Goal: Information Seeking & Learning: Understand process/instructions

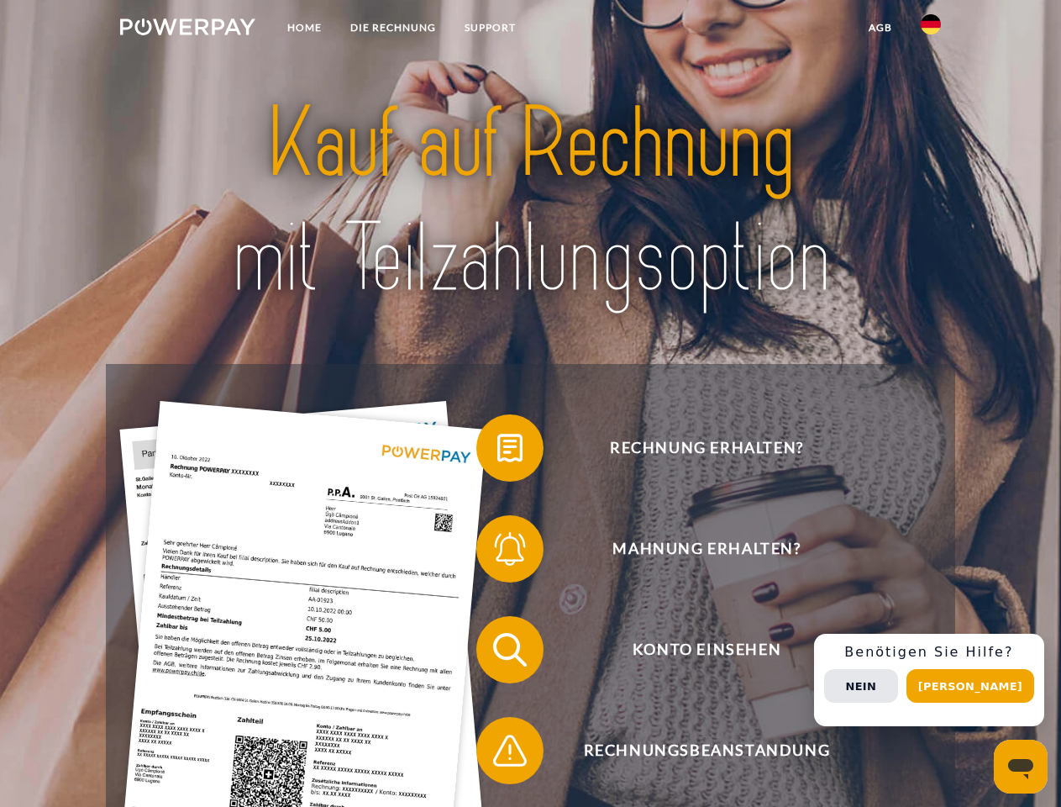
click at [187, 29] on img at bounding box center [187, 26] width 135 height 17
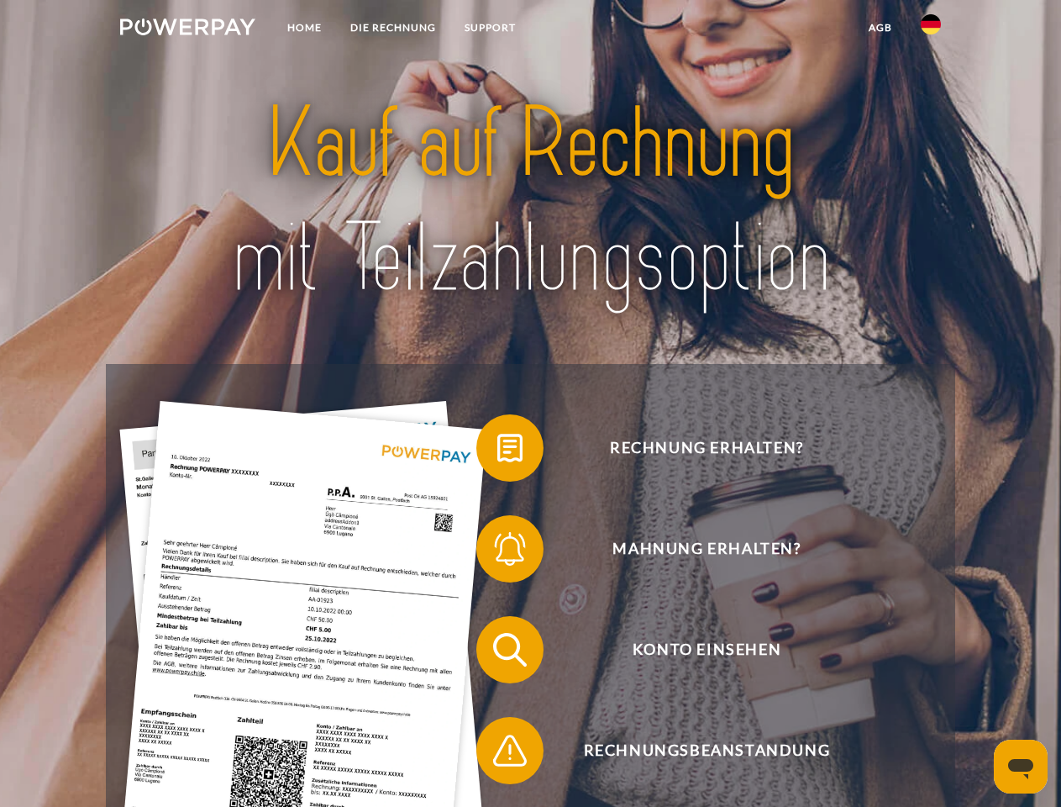
click at [931, 29] on img at bounding box center [931, 24] width 20 height 20
click at [880, 28] on link "agb" at bounding box center [881, 28] width 52 height 30
click at [497, 451] on span at bounding box center [485, 448] width 84 height 84
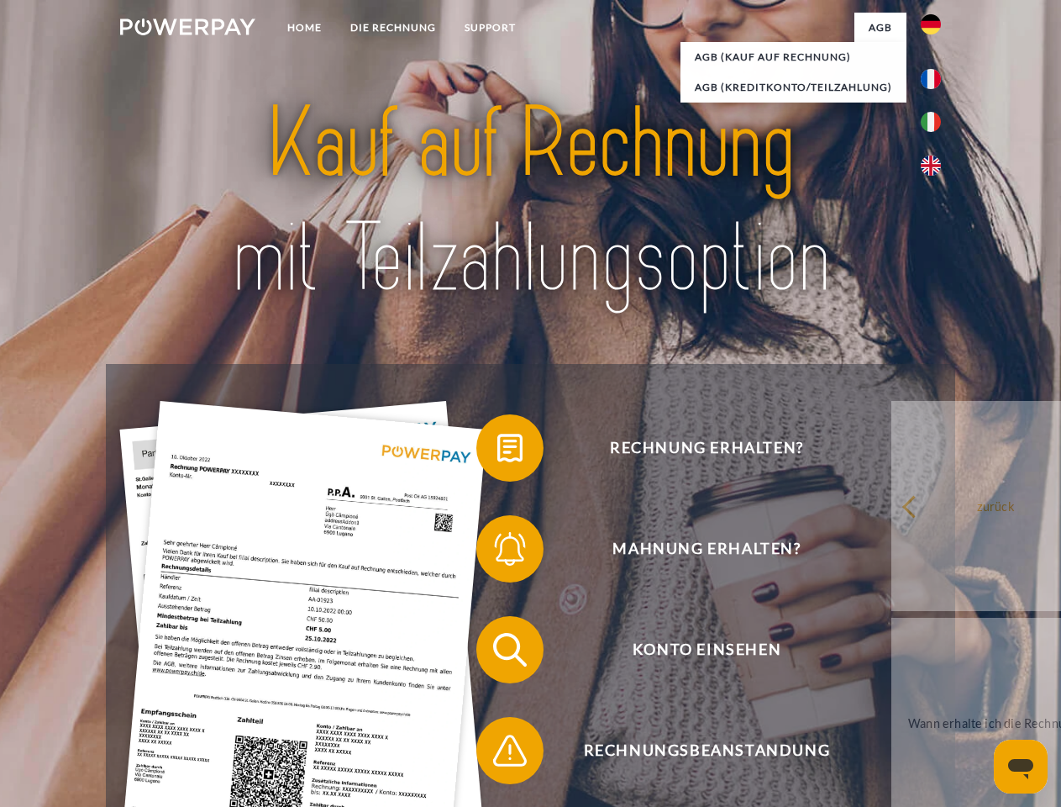
click at [497, 552] on span at bounding box center [485, 549] width 84 height 84
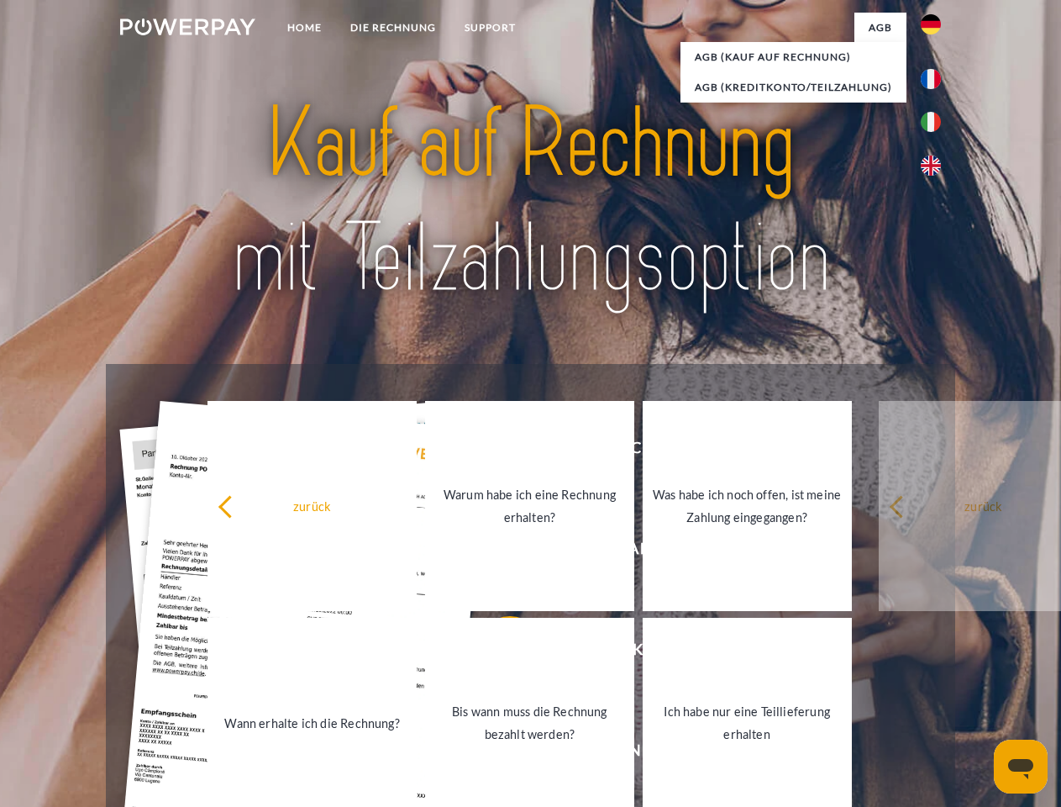
click at [497, 653] on link "Bis wann muss die Rechnung bezahlt werden?" at bounding box center [529, 723] width 209 height 210
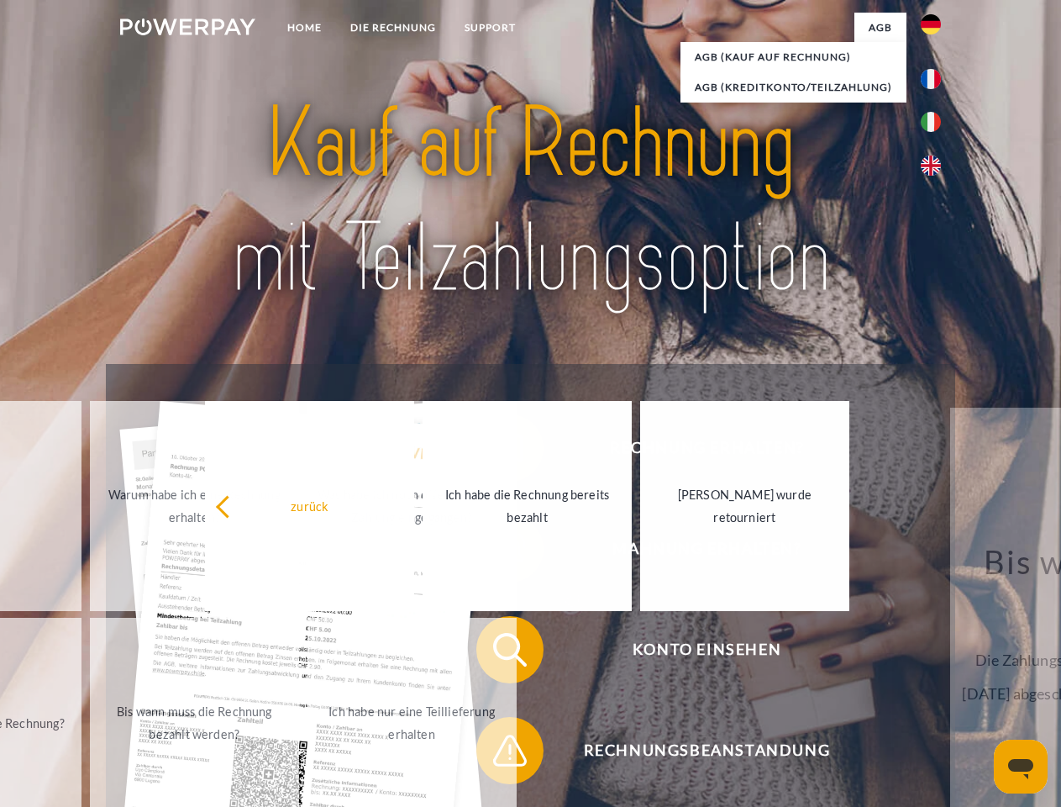
click at [497, 754] on span at bounding box center [485, 750] width 84 height 84
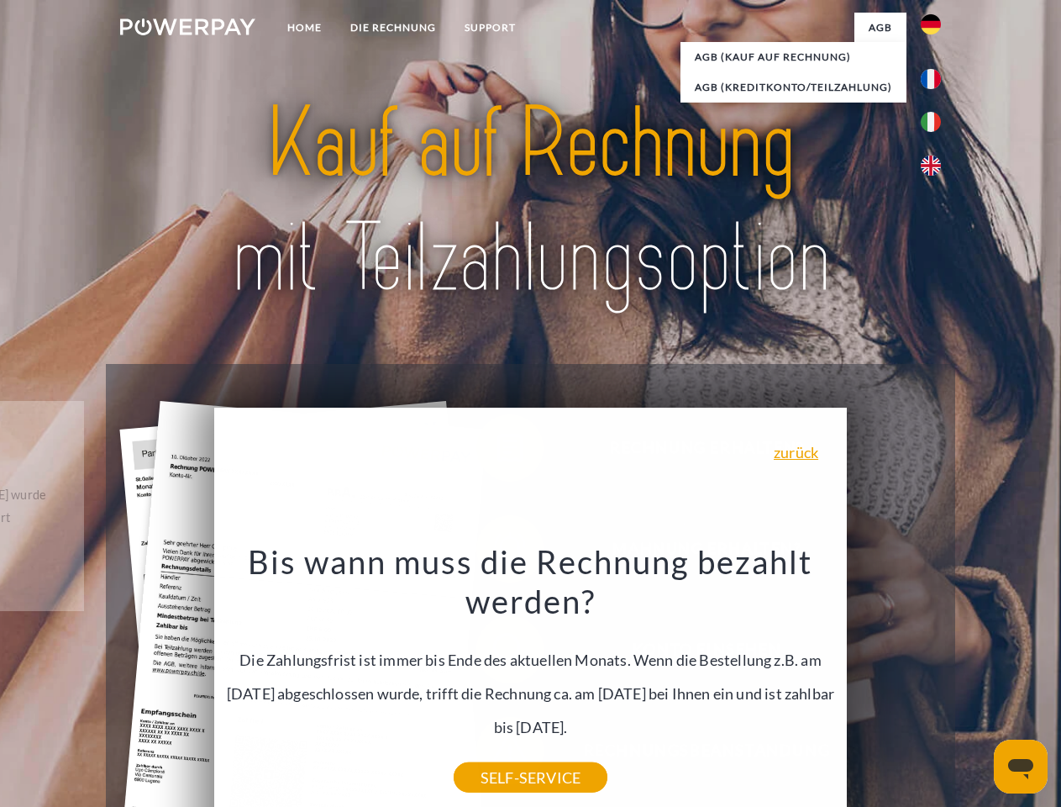
click at [935, 680] on div "Rechnung erhalten? Mahnung erhalten? Konto einsehen" at bounding box center [530, 700] width 849 height 672
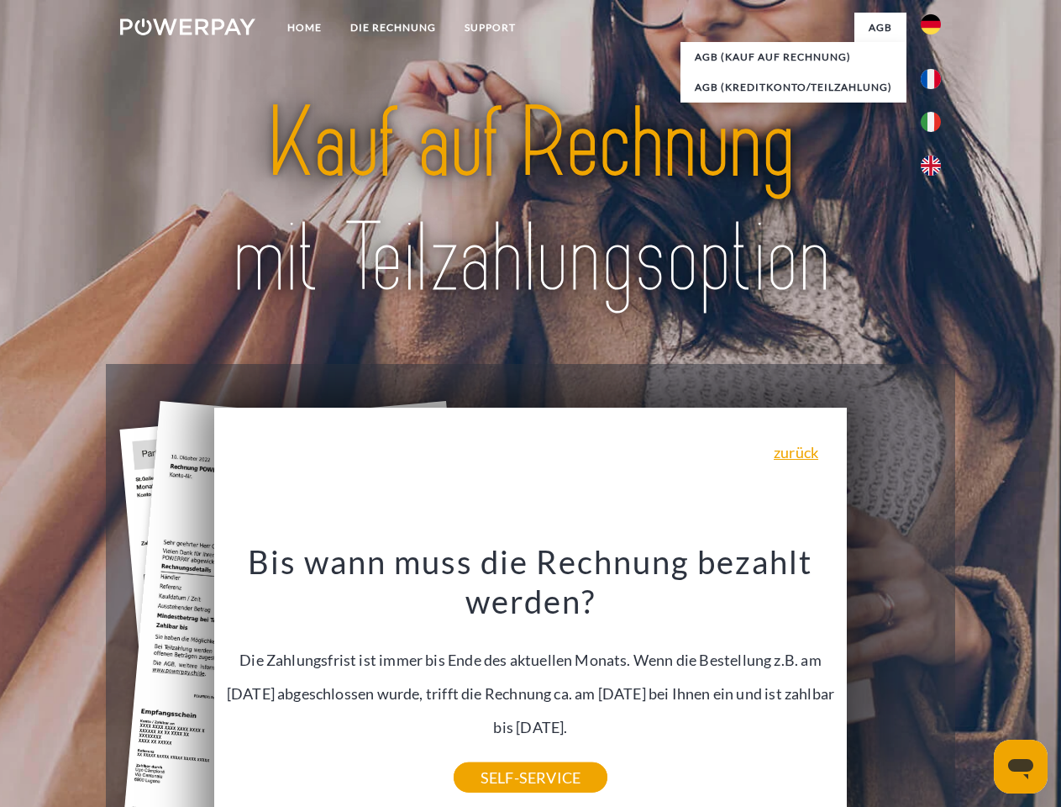
click at [894, 683] on span "Konto einsehen" at bounding box center [707, 649] width 412 height 67
click at [976, 686] on header "Home DIE RECHNUNG SUPPORT" at bounding box center [530, 580] width 1061 height 1161
